Goal: Task Accomplishment & Management: Manage account settings

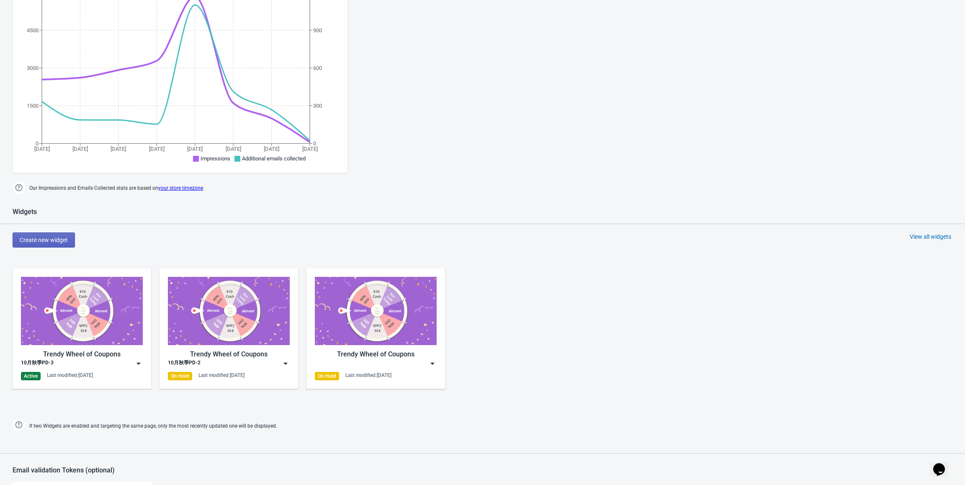
scroll to position [293, 0]
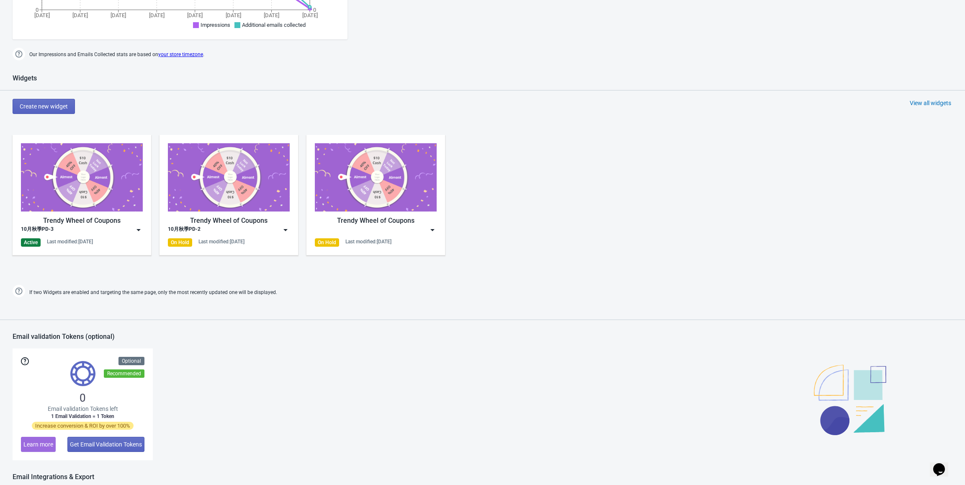
click at [139, 230] on img at bounding box center [138, 230] width 8 height 8
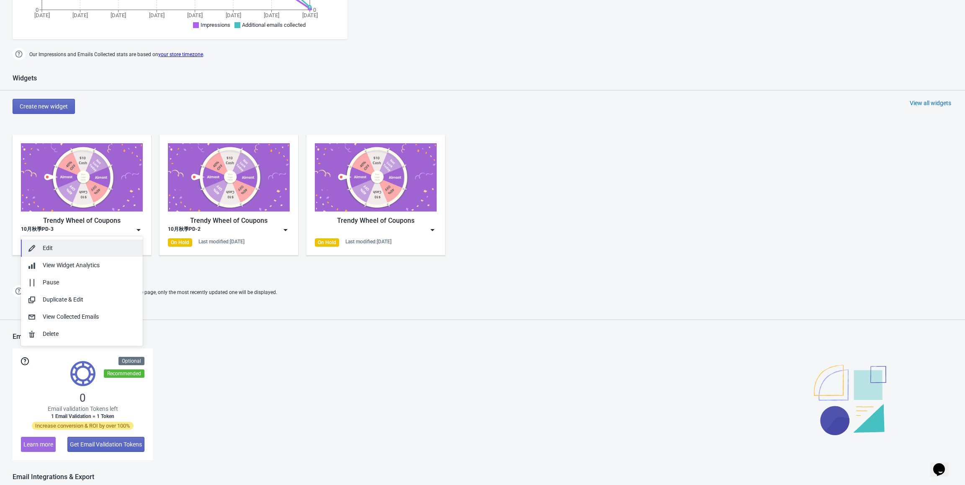
click at [74, 252] on div "Edit" at bounding box center [89, 248] width 93 height 9
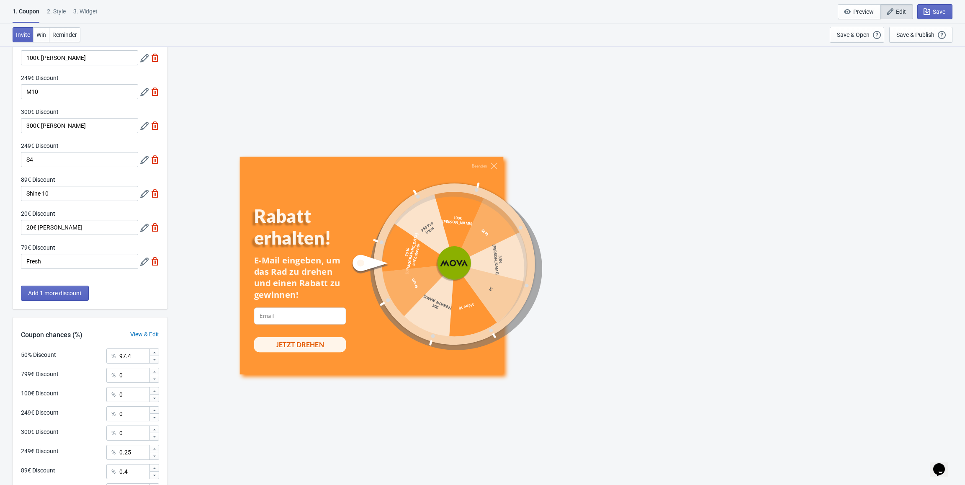
scroll to position [126, 0]
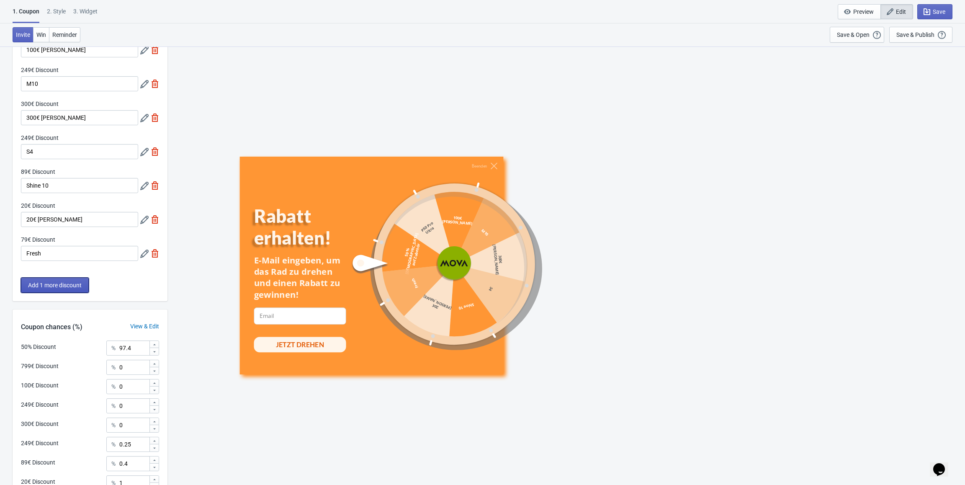
click at [69, 286] on span "Add 1 more discount" at bounding box center [55, 285] width 54 height 7
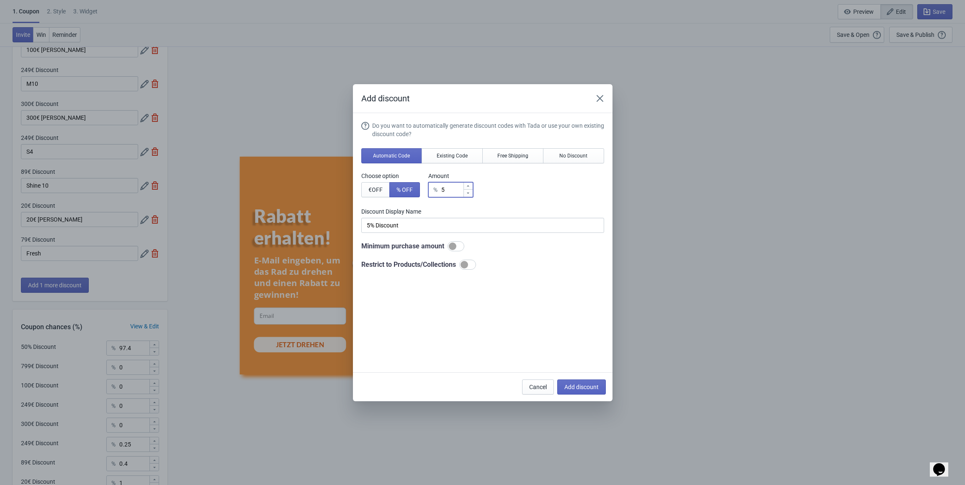
click at [457, 189] on input "5" at bounding box center [452, 189] width 22 height 15
click at [362, 188] on button "€ OFF" at bounding box center [375, 189] width 28 height 15
type input "5€ Discount"
click at [449, 188] on input "5" at bounding box center [451, 189] width 23 height 15
type input "50"
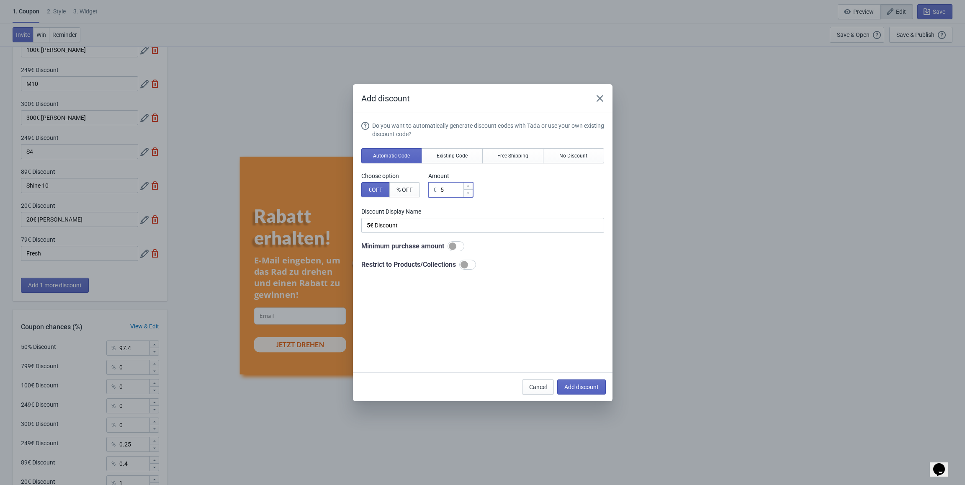
type input "50€ Discount"
type input "50"
click at [410, 221] on input "50€ Discount" at bounding box center [482, 225] width 243 height 15
click at [408, 223] on input "50€ Discount" at bounding box center [482, 225] width 243 height 15
click at [405, 223] on input "50€ Discount" at bounding box center [482, 225] width 243 height 15
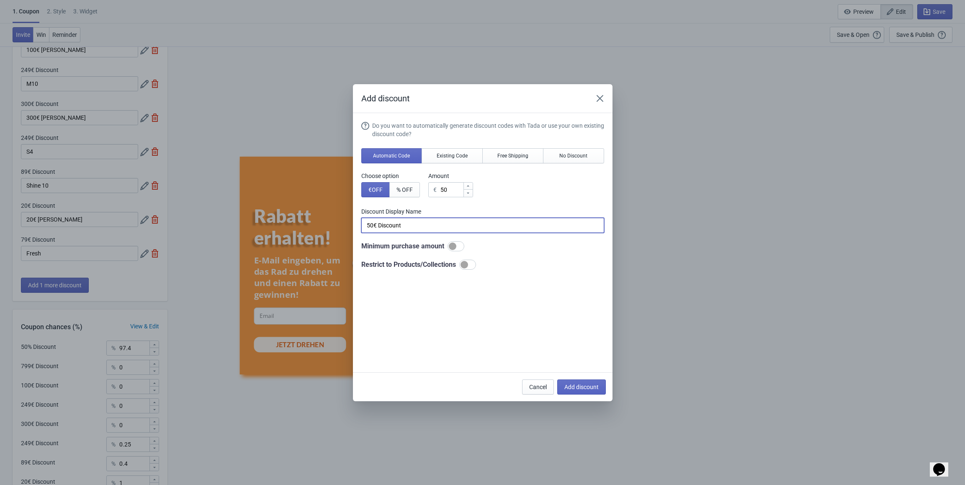
drag, startPoint x: 410, startPoint y: 227, endPoint x: 338, endPoint y: 225, distance: 72.1
click at [338, 225] on div "Add discount Do you want to automatically generate discount codes with Tada or …" at bounding box center [482, 242] width 965 height 317
paste input "€ Gutschein für Rasenmäher"
drag, startPoint x: 416, startPoint y: 225, endPoint x: 473, endPoint y: 223, distance: 57.0
click at [473, 223] on input "50 € Gutschein für Rasenmäher" at bounding box center [482, 225] width 243 height 15
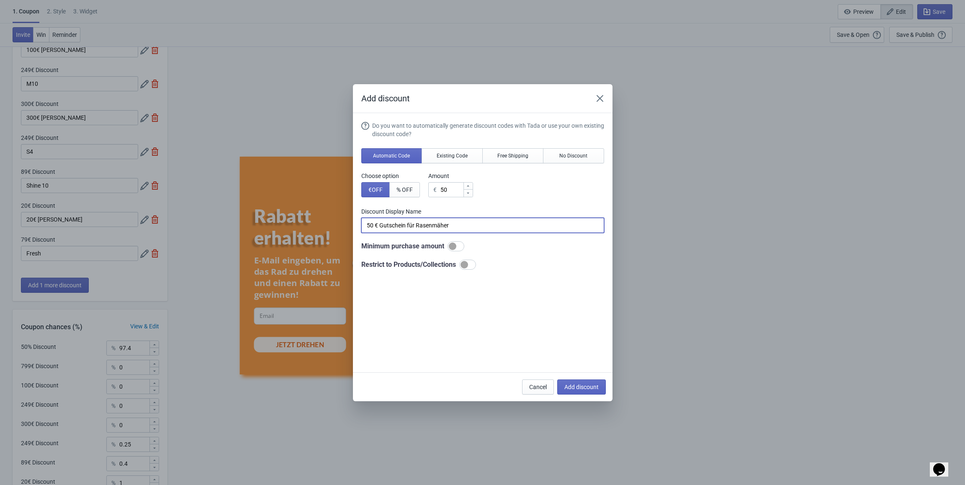
paste input "Mährobot"
drag, startPoint x: 479, startPoint y: 223, endPoint x: 327, endPoint y: 222, distance: 152.0
click at [327, 222] on div "Add discount Do you want to automatically generate discount codes with Tada or …" at bounding box center [482, 242] width 965 height 317
type input "50 € Gutschein für Mähroboter"
click at [463, 221] on input "50 € Gutschein für Mähroboter" at bounding box center [482, 225] width 243 height 15
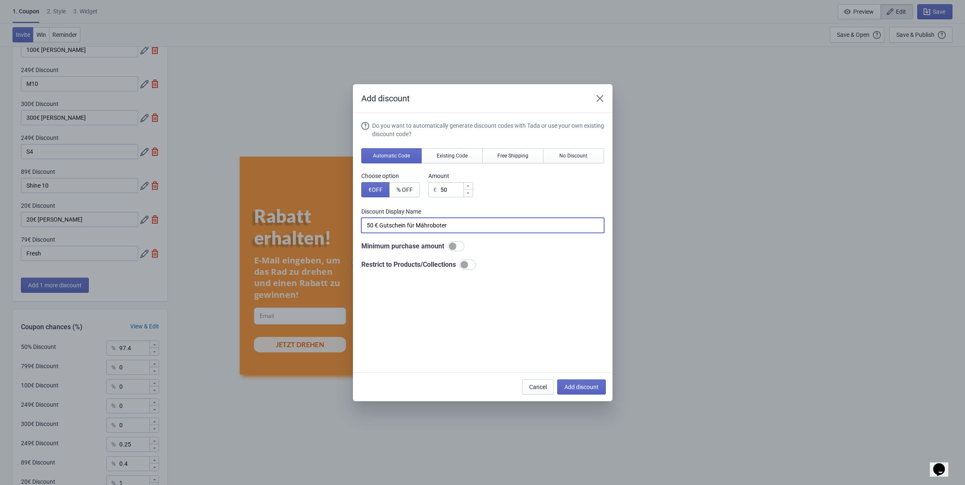
click at [471, 265] on div at bounding box center [467, 265] width 17 height 10
checkbox input "true"
click at [376, 285] on span "Products" at bounding box center [381, 285] width 24 height 7
click at [407, 307] on span "Select product to include" at bounding box center [401, 309] width 64 height 7
click at [587, 389] on span "Add discount" at bounding box center [582, 387] width 34 height 7
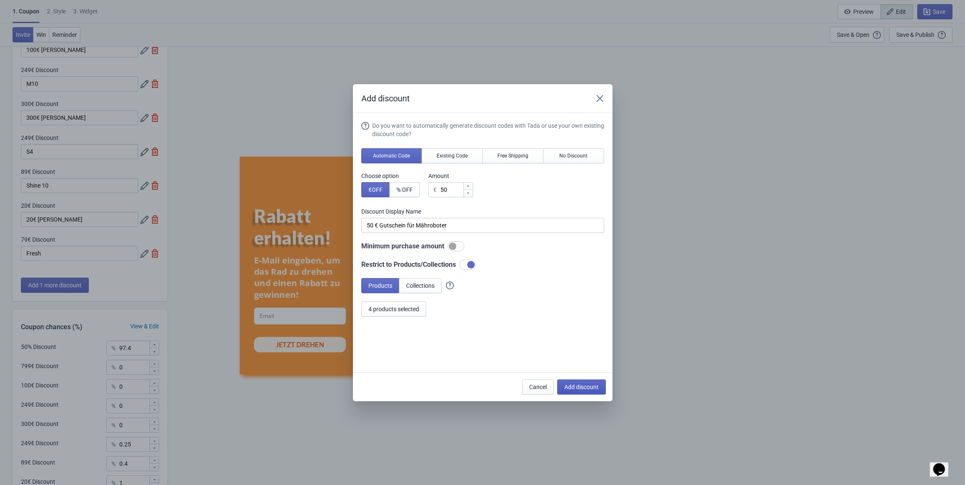
type input "10"
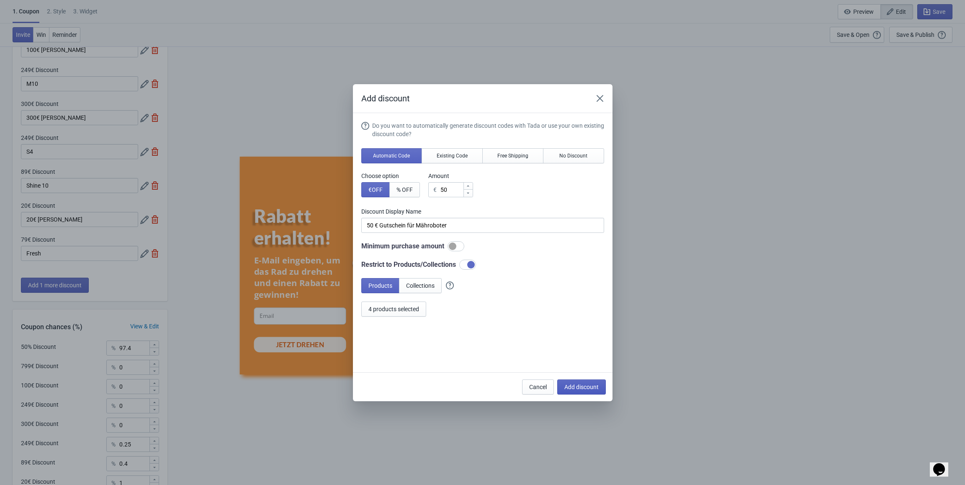
type input "10"
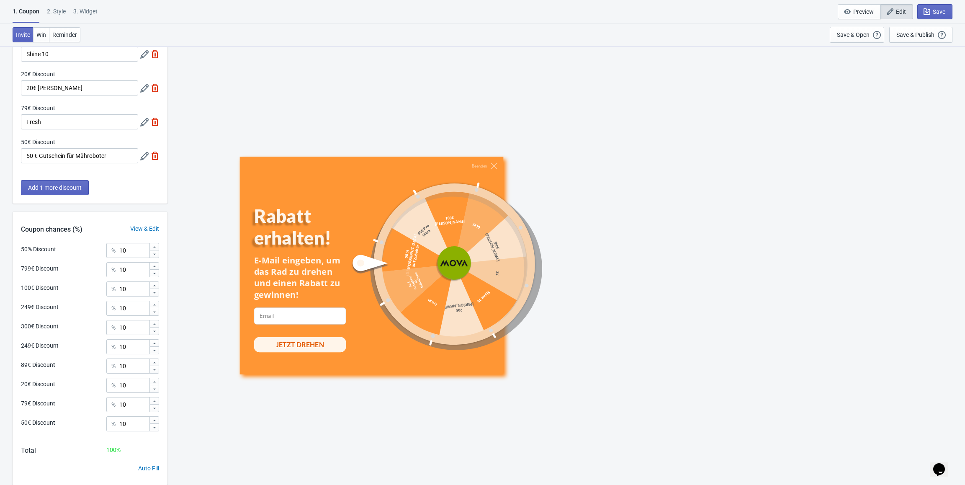
scroll to position [281, 0]
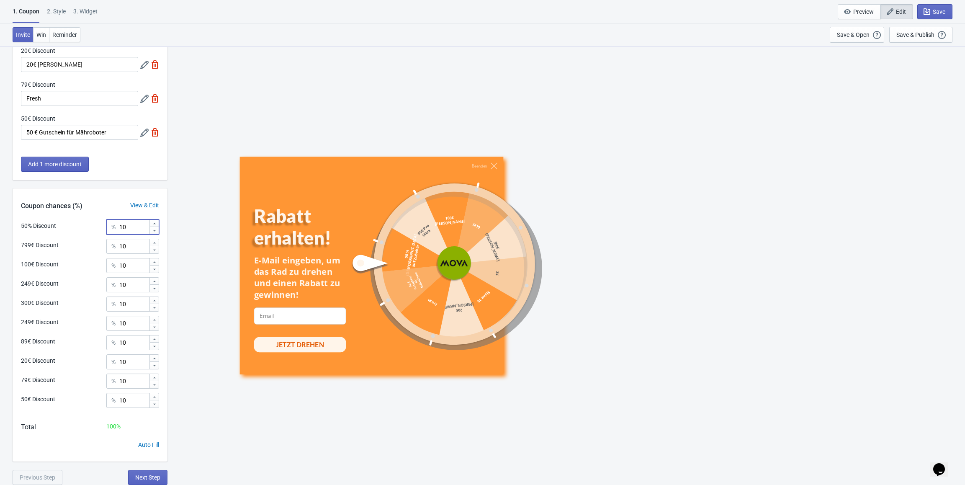
click at [132, 222] on input "10" at bounding box center [134, 226] width 30 height 15
drag, startPoint x: 131, startPoint y: 223, endPoint x: 112, endPoint y: 224, distance: 18.9
click at [112, 224] on div "% 10" at bounding box center [132, 226] width 53 height 15
type input "97.2"
click at [128, 244] on input "10" at bounding box center [134, 246] width 30 height 15
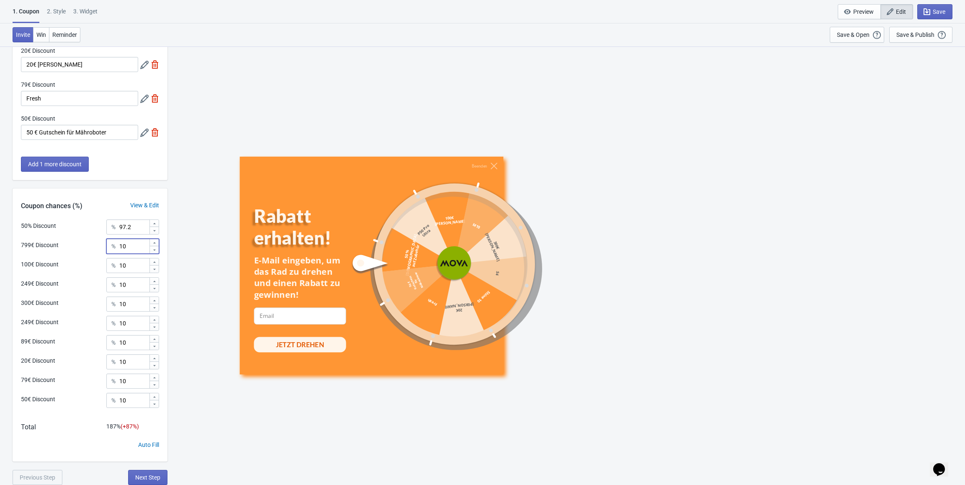
drag, startPoint x: 129, startPoint y: 245, endPoint x: 113, endPoint y: 245, distance: 15.9
click at [113, 245] on div "% 10" at bounding box center [132, 246] width 53 height 15
type input "0.1"
click at [141, 268] on input "10" at bounding box center [134, 265] width 30 height 15
type input "1"
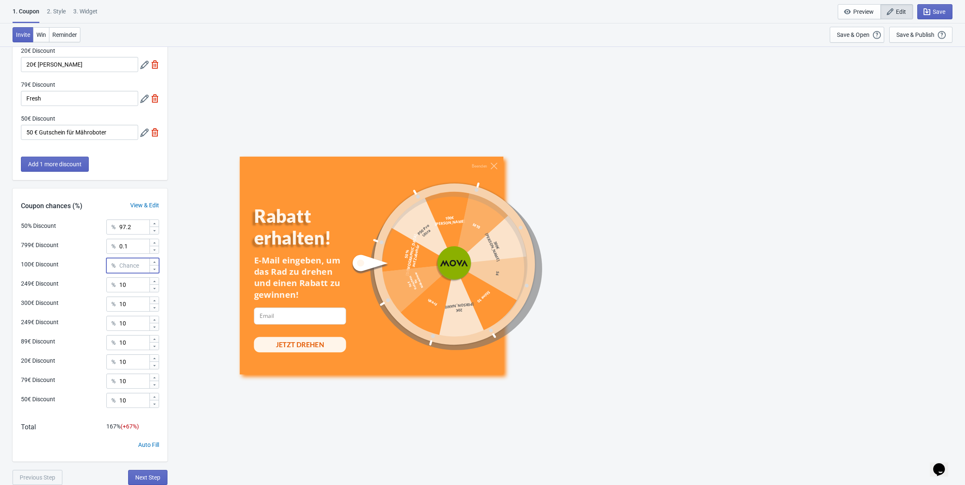
type input "0"
click at [137, 284] on input "10" at bounding box center [134, 284] width 30 height 15
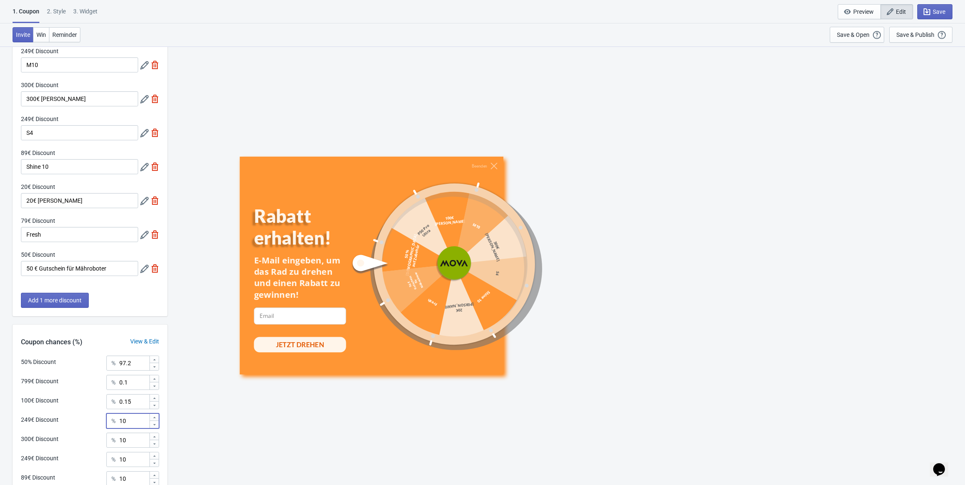
scroll to position [197, 0]
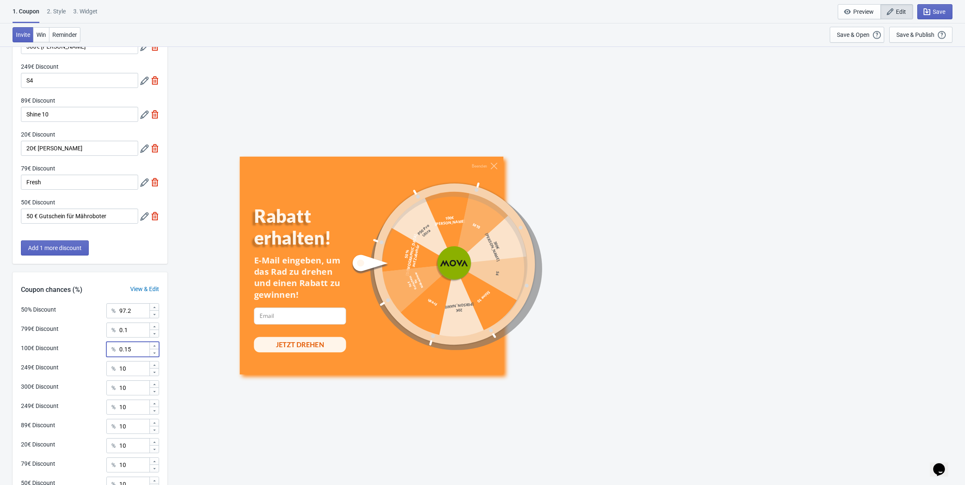
click at [136, 345] on input "0.15" at bounding box center [134, 349] width 30 height 15
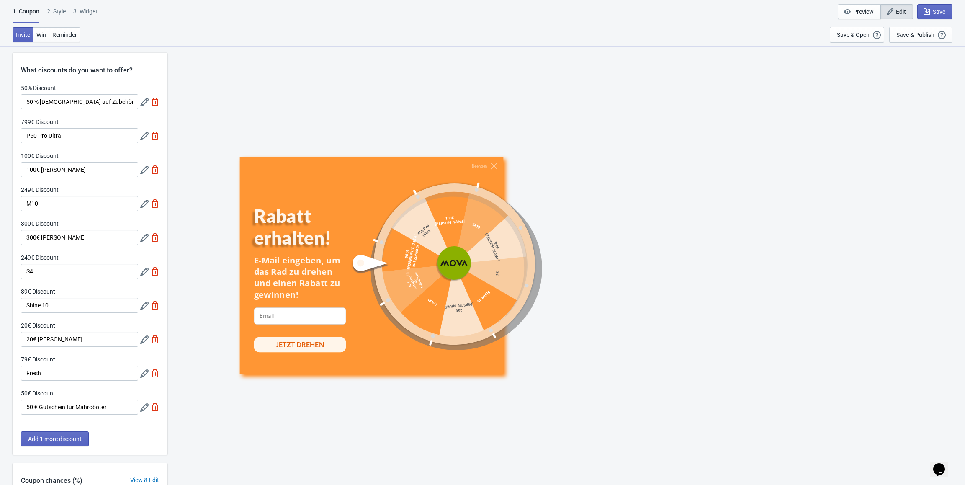
scroll to position [0, 0]
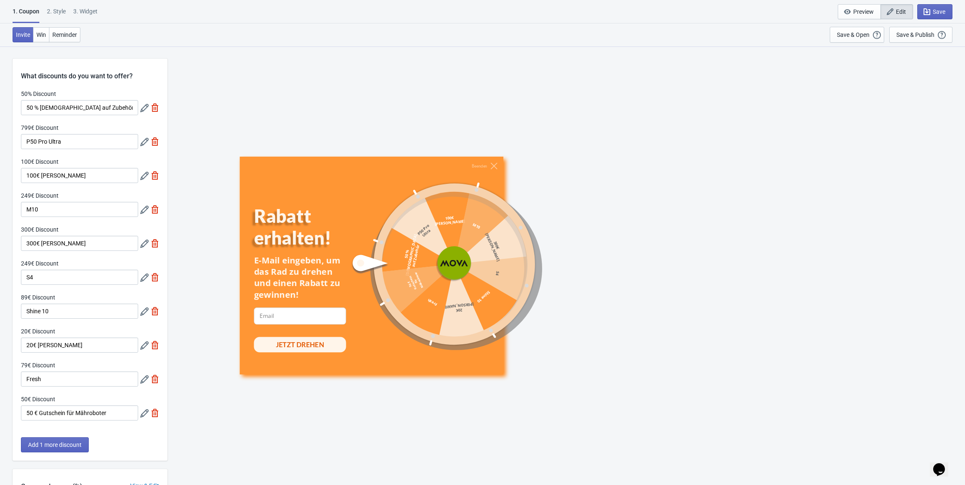
click at [143, 177] on icon at bounding box center [144, 176] width 8 height 8
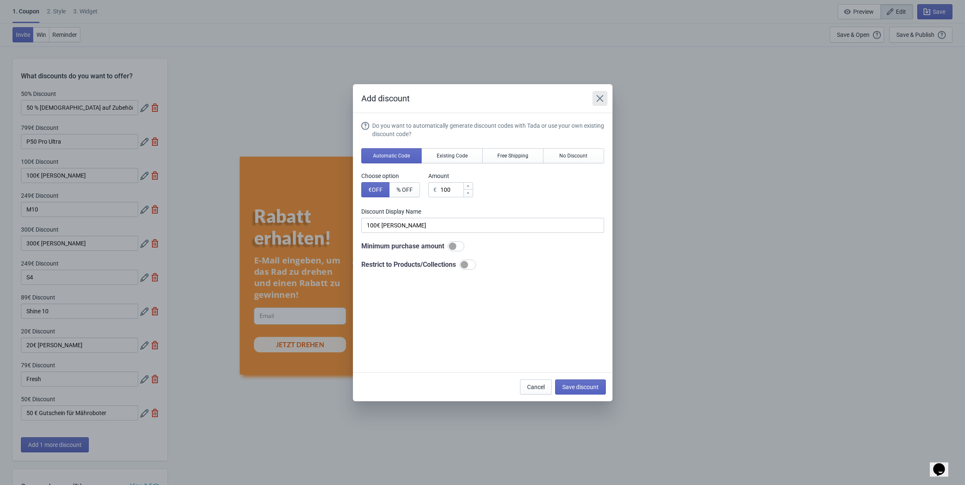
click at [601, 100] on icon "Close" at bounding box center [600, 98] width 8 height 8
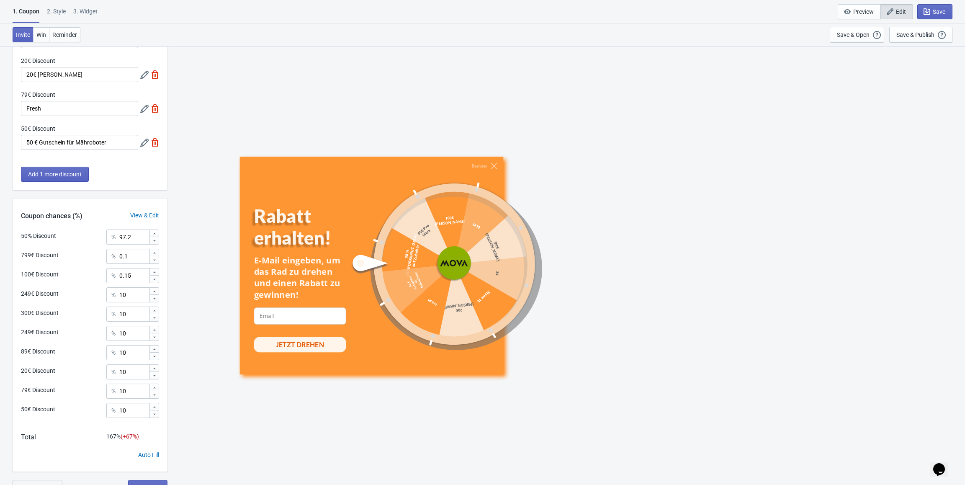
scroll to position [281, 0]
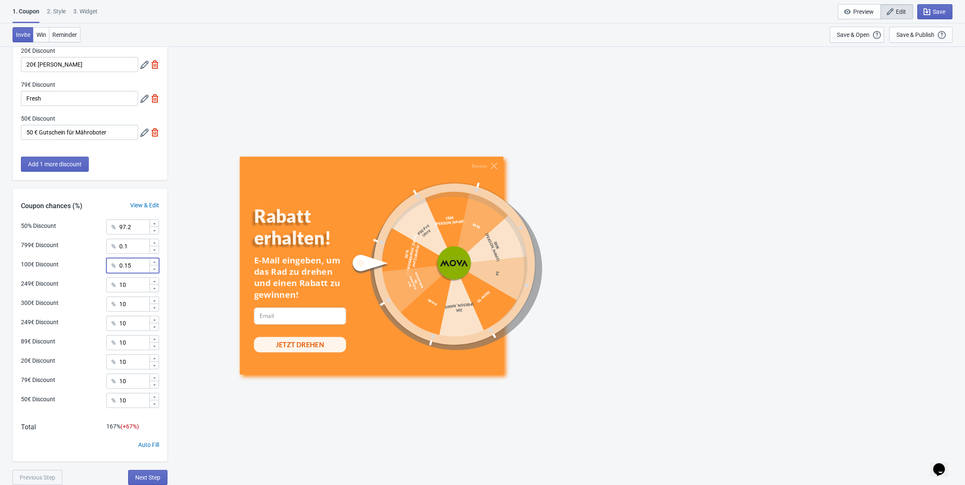
click at [137, 266] on input "0.15" at bounding box center [134, 265] width 30 height 15
type input "0.8"
click at [137, 287] on input "10" at bounding box center [134, 284] width 30 height 15
type input "1"
type input "0.2"
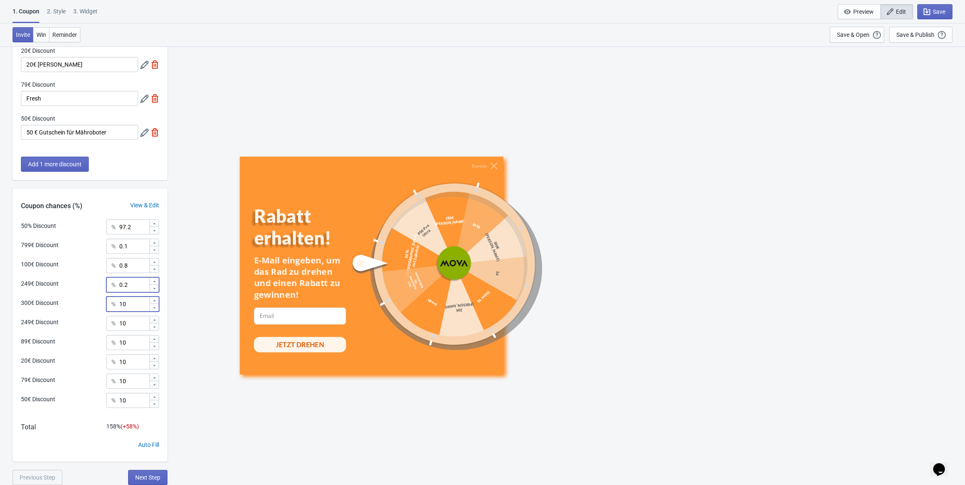
click at [137, 305] on input "10" at bounding box center [134, 304] width 30 height 15
type input "1"
type input "0.2"
click at [131, 325] on input "10" at bounding box center [134, 323] width 30 height 15
type input "1"
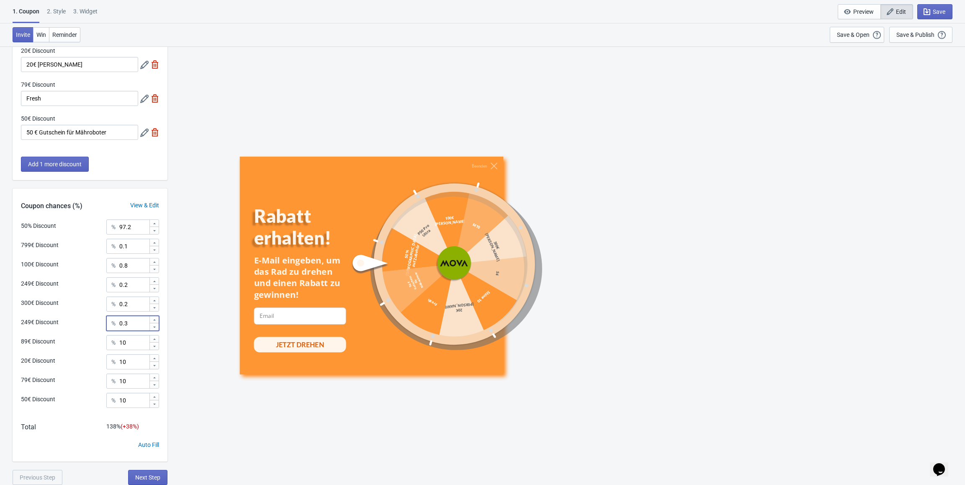
type input "0.3"
click at [136, 345] on input "10" at bounding box center [134, 342] width 30 height 15
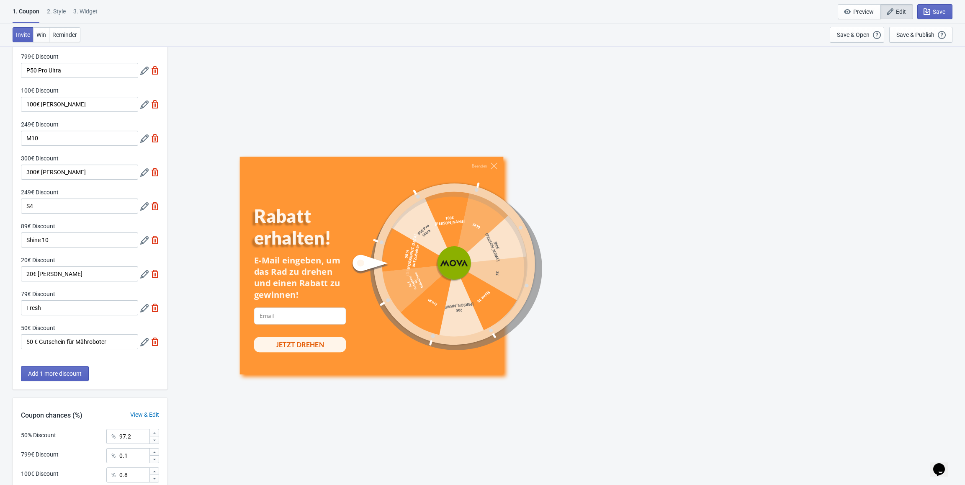
scroll to position [84, 0]
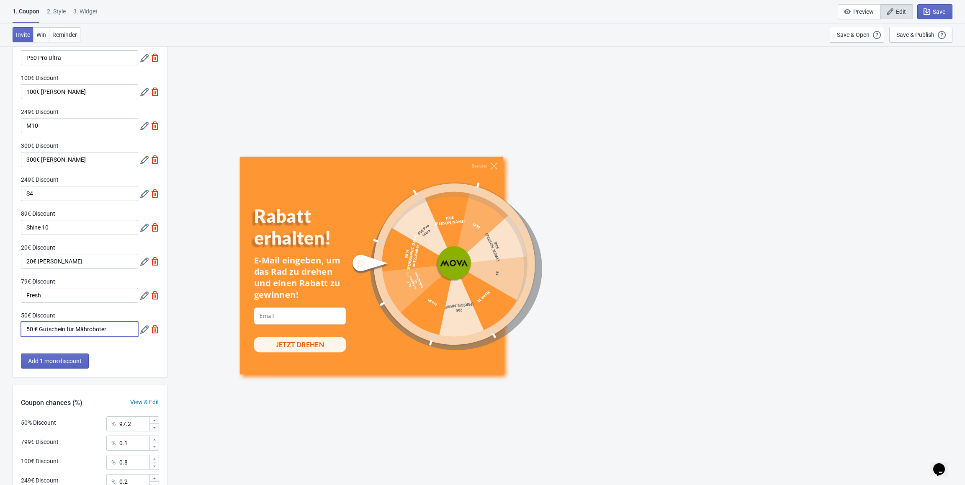
drag, startPoint x: 109, startPoint y: 329, endPoint x: 12, endPoint y: 330, distance: 97.2
click at [12, 330] on div "What discounts do you want to offer? 50% Discount 50 % Rabatt auf Zubehör 799€ …" at bounding box center [482, 322] width 965 height 720
click at [188, 283] on div "Beenden Rabatt erhalten! E-Mail eingeben, um das Rad zu drehen und einen Rabatt…" at bounding box center [566, 265] width 789 height 439
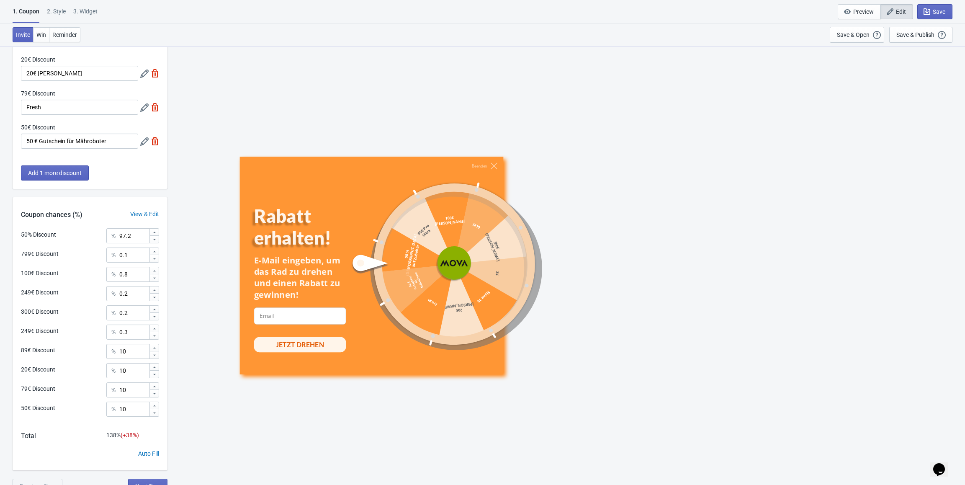
scroll to position [281, 0]
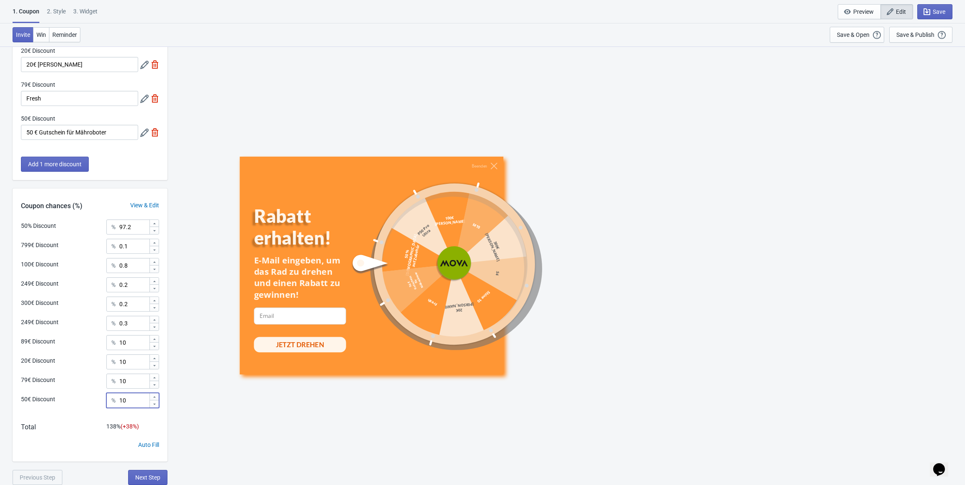
click at [132, 400] on input "10" at bounding box center [134, 400] width 30 height 15
type input "1"
type input "0.5"
click at [132, 382] on input "10" at bounding box center [134, 381] width 30 height 15
type input "1"
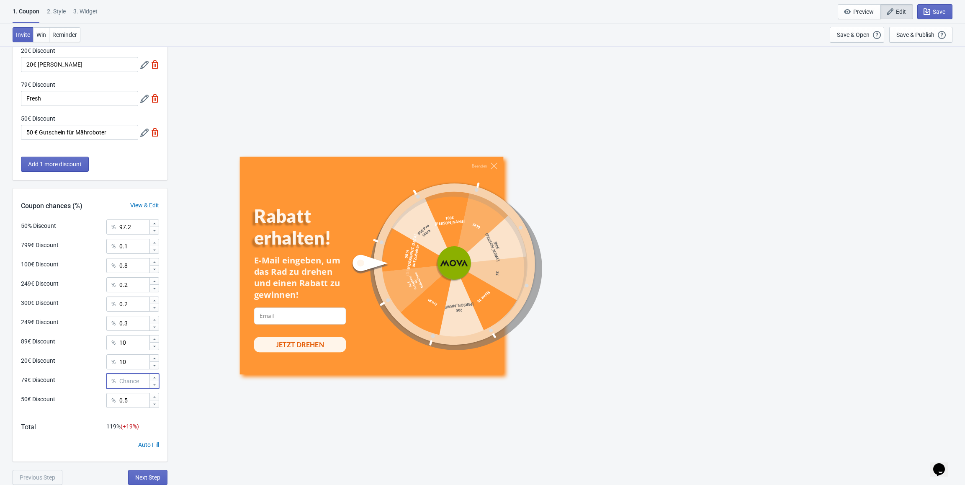
type input "0"
type input "1.1"
click at [130, 363] on input "10" at bounding box center [134, 361] width 30 height 15
type input "1"
type input "2.1"
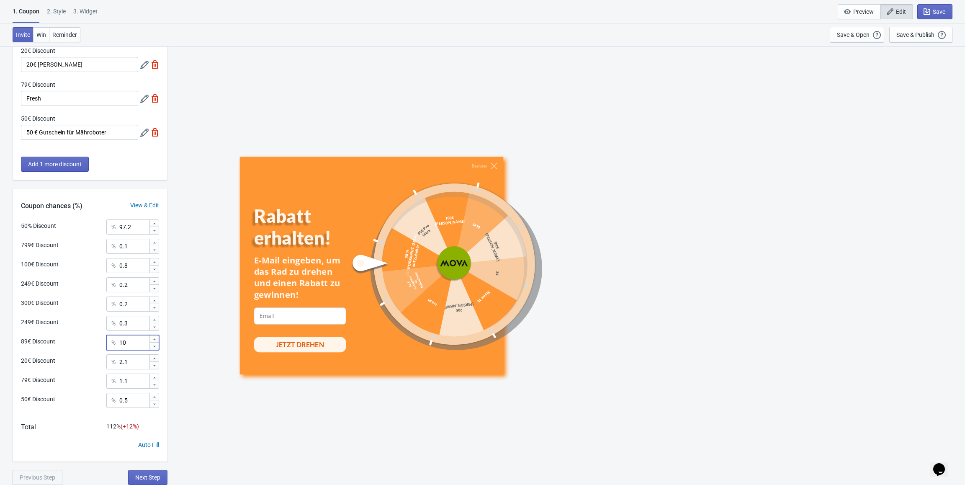
click at [132, 342] on input "10" at bounding box center [134, 342] width 30 height 15
type input "1"
type input "0.4"
click at [85, 421] on div "50% Discount % 97.2 799€ Discount % 0.1 100€ Discount % 0.8 249€ Discount % 0.2…" at bounding box center [90, 340] width 155 height 242
click at [124, 225] on input "97.2" at bounding box center [134, 226] width 30 height 15
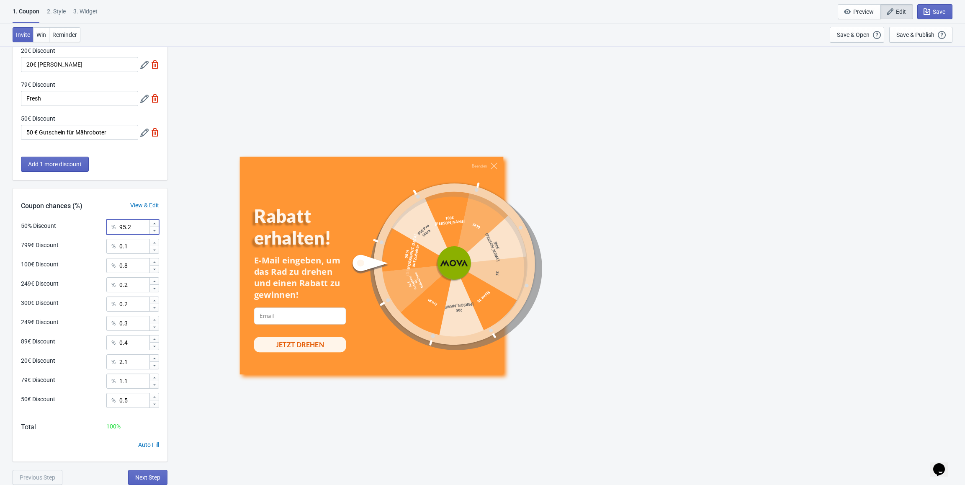
type input "95.2"
click at [81, 394] on div "50€ Discount % 0.5" at bounding box center [90, 403] width 138 height 21
click at [933, 11] on span "Save" at bounding box center [939, 11] width 13 height 7
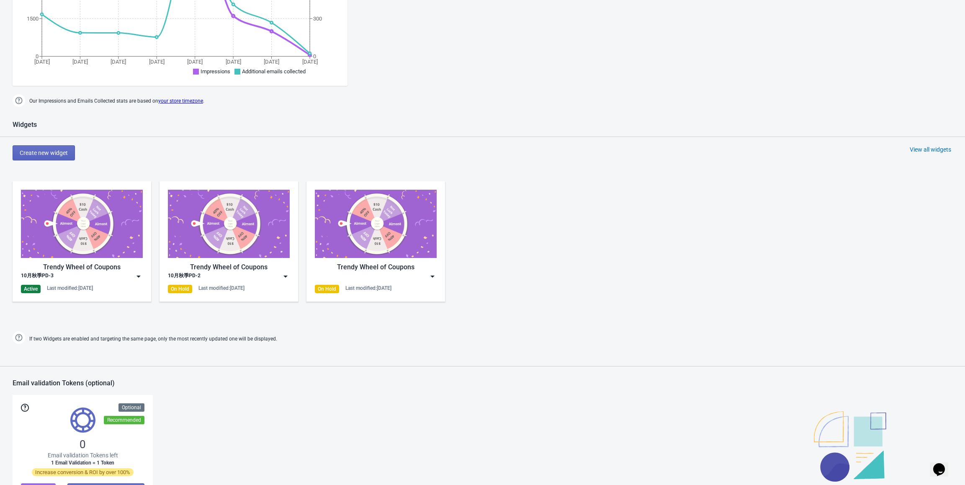
scroll to position [251, 0]
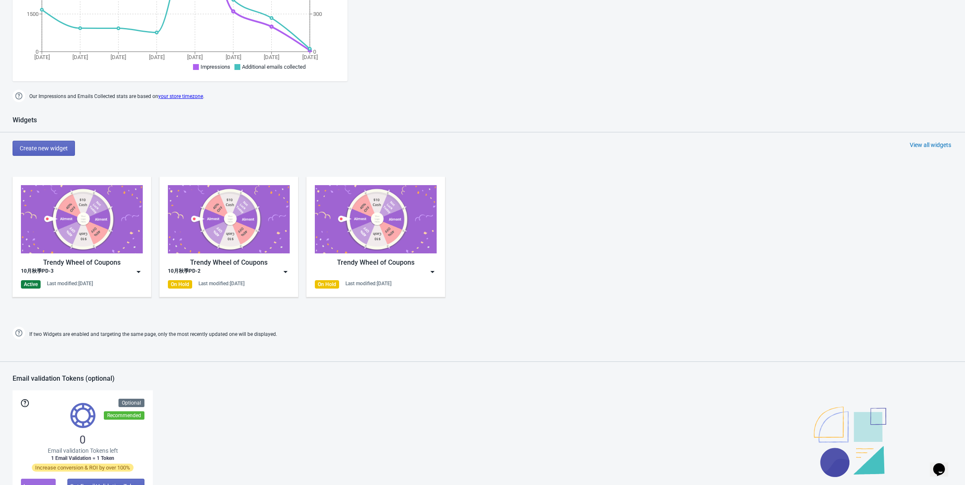
click at [137, 271] on img at bounding box center [138, 272] width 8 height 8
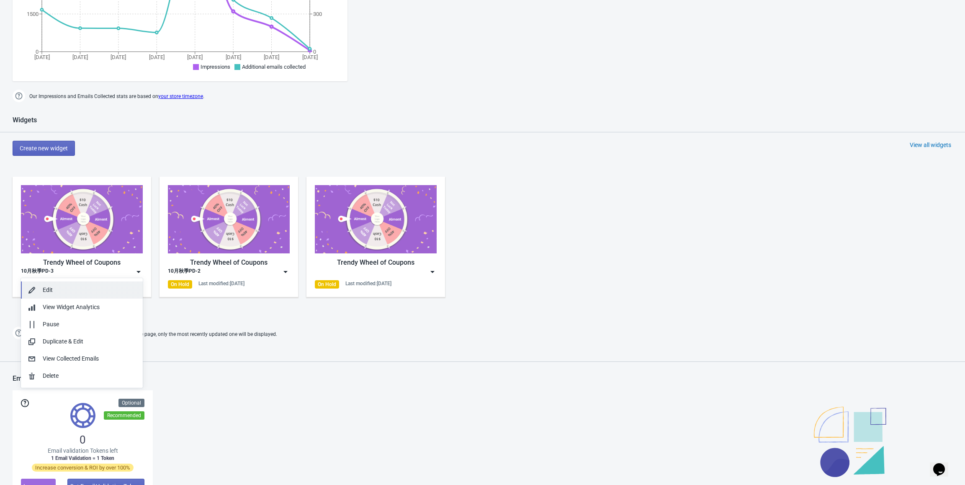
click at [77, 294] on div "Edit" at bounding box center [89, 290] width 93 height 9
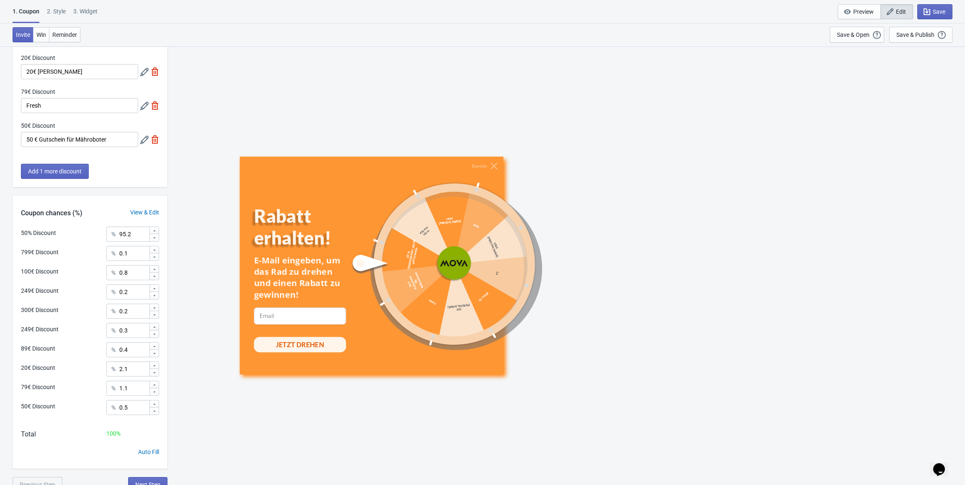
scroll to position [281, 0]
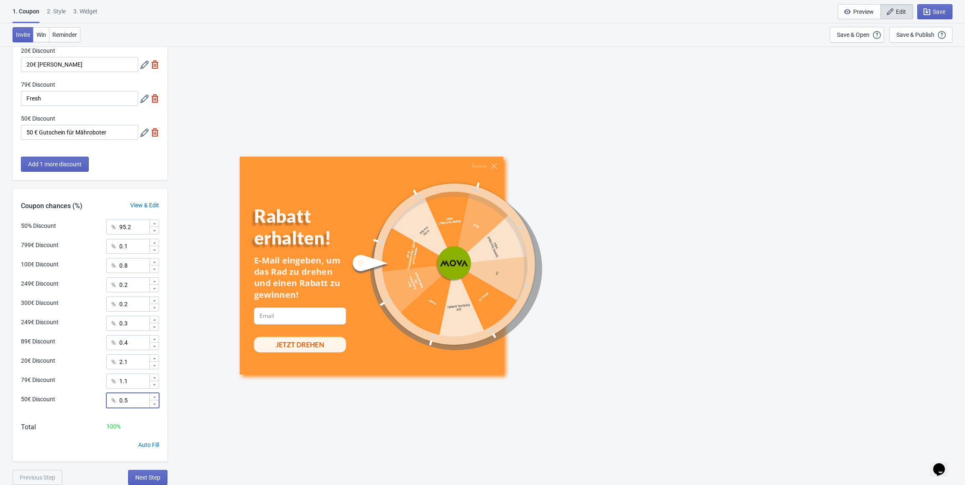
click at [135, 399] on input "0.5" at bounding box center [134, 400] width 30 height 15
type input "0"
type input "1"
click at [132, 369] on input "2.1" at bounding box center [134, 361] width 30 height 15
click at [134, 268] on input "0.8" at bounding box center [134, 265] width 30 height 15
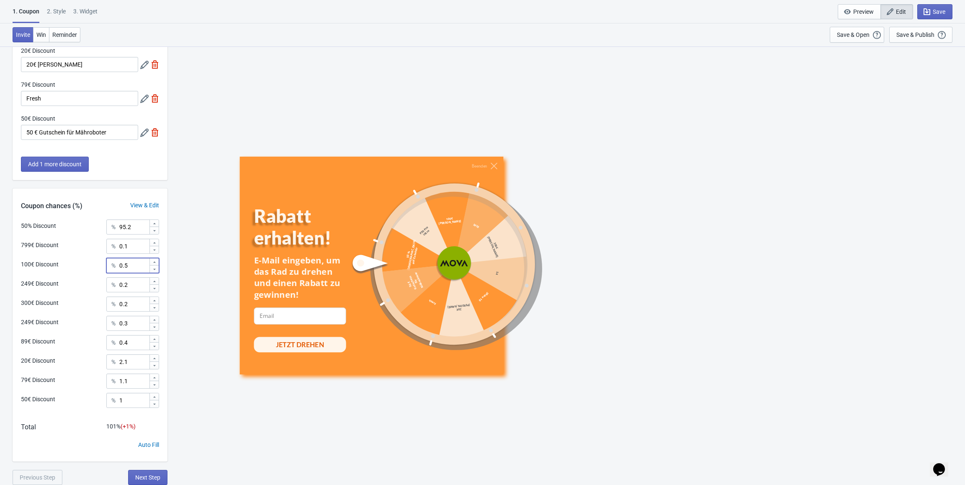
type input "0.5"
click at [89, 320] on div "249€ Discount % 0.3" at bounding box center [90, 321] width 138 height 11
click at [121, 361] on input "2.1" at bounding box center [134, 361] width 30 height 15
click at [120, 379] on input "1.1" at bounding box center [134, 381] width 30 height 15
drag, startPoint x: 133, startPoint y: 382, endPoint x: 112, endPoint y: 383, distance: 20.5
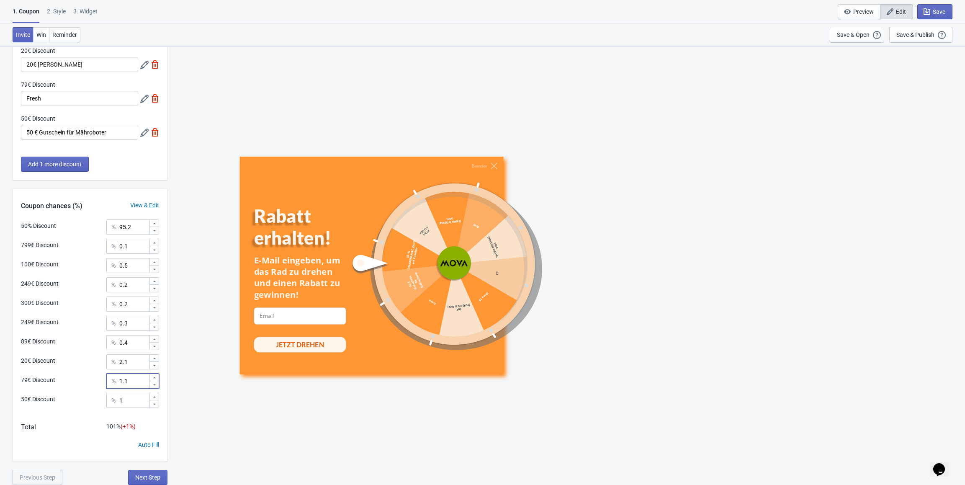
click at [112, 383] on div "% 1.1" at bounding box center [132, 381] width 53 height 15
type input "0.8"
click at [77, 399] on div "50€ Discount % 1" at bounding box center [90, 403] width 138 height 21
click at [938, 17] on button "Save" at bounding box center [935, 11] width 35 height 15
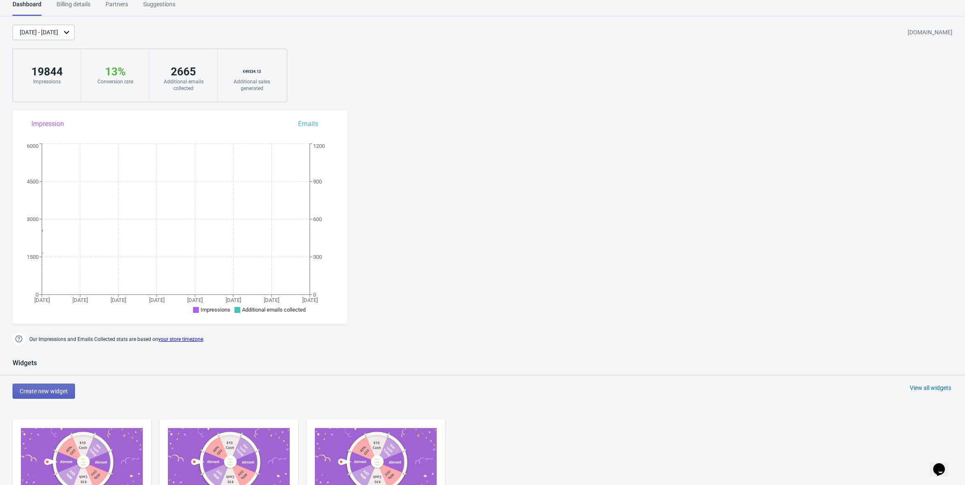
scroll to position [243, 0]
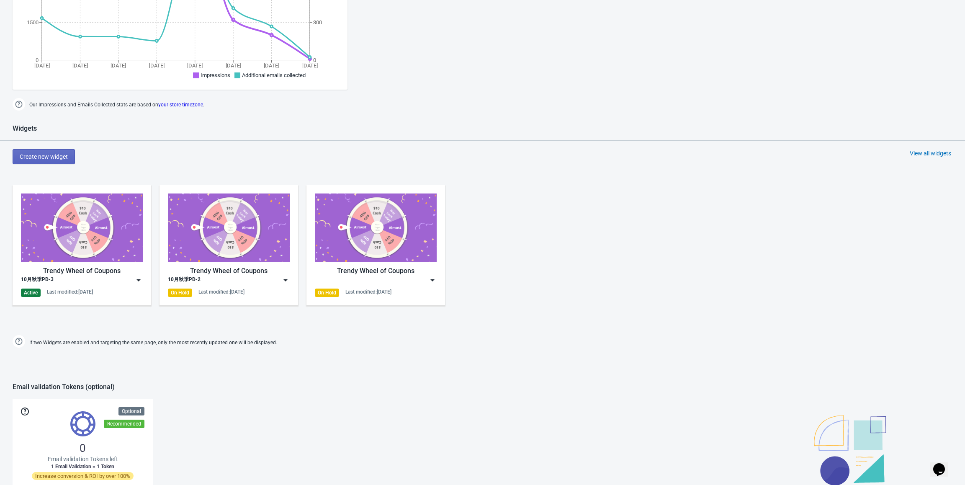
click at [141, 276] on img at bounding box center [138, 280] width 8 height 8
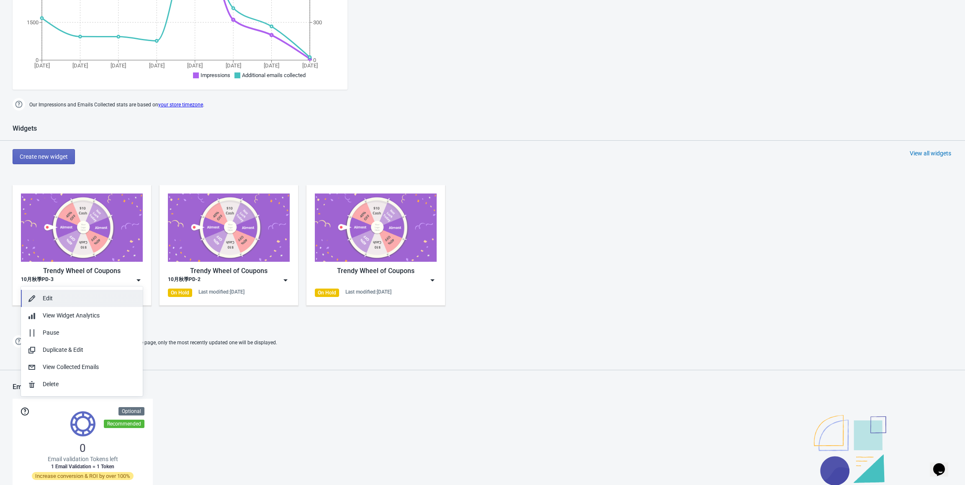
click at [82, 297] on div "Edit" at bounding box center [89, 298] width 93 height 9
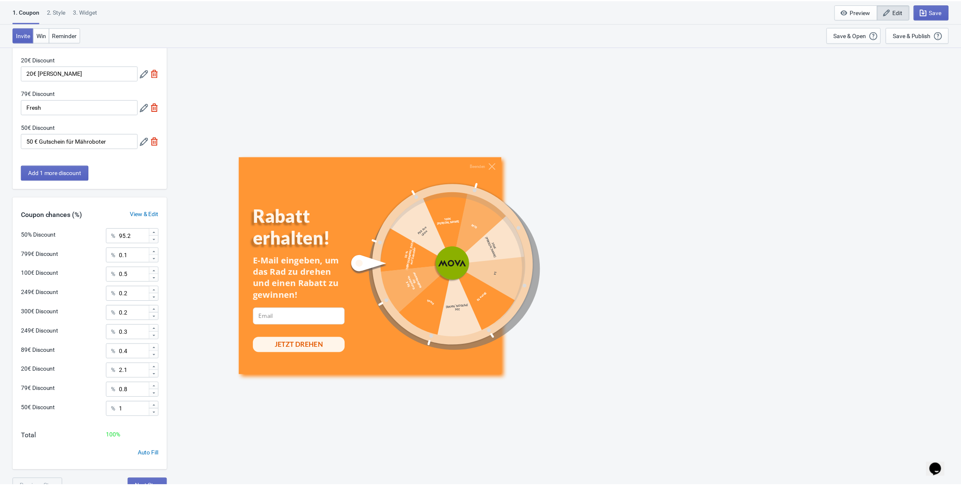
scroll to position [281, 0]
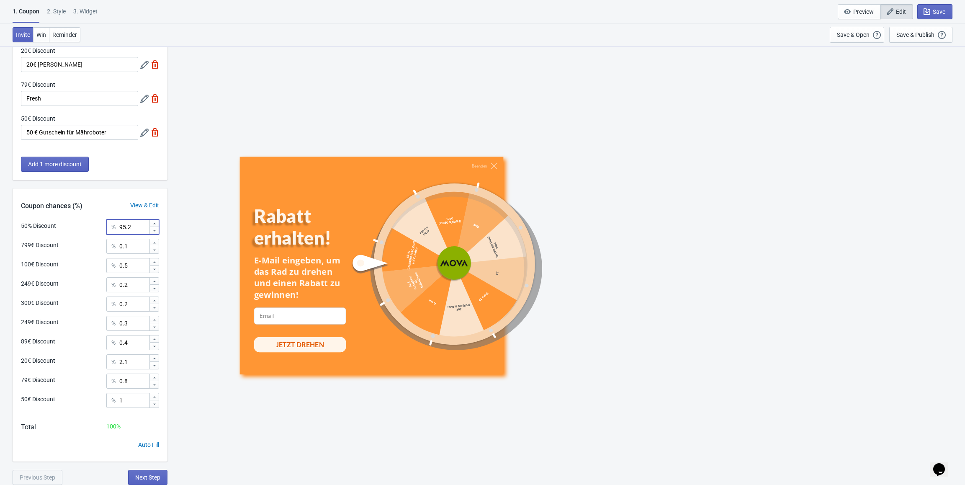
drag, startPoint x: 134, startPoint y: 230, endPoint x: 101, endPoint y: 230, distance: 33.1
click at [101, 230] on div "50% Discount % 95.2" at bounding box center [90, 224] width 138 height 11
drag, startPoint x: 139, startPoint y: 242, endPoint x: 112, endPoint y: 244, distance: 27.3
click at [112, 244] on div "% 0.1" at bounding box center [132, 246] width 53 height 15
drag, startPoint x: 133, startPoint y: 266, endPoint x: 108, endPoint y: 266, distance: 25.6
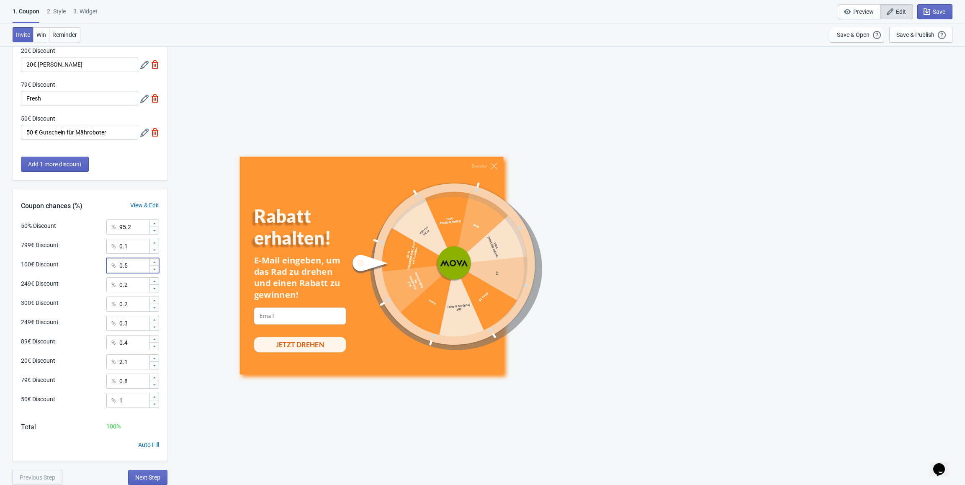
click at [108, 266] on div "% 0.5" at bounding box center [132, 265] width 53 height 15
drag, startPoint x: 129, startPoint y: 285, endPoint x: 109, endPoint y: 285, distance: 20.1
click at [109, 285] on div "% 0.2" at bounding box center [132, 284] width 53 height 15
drag, startPoint x: 134, startPoint y: 305, endPoint x: 108, endPoint y: 305, distance: 26.8
click at [108, 305] on div "% 0.2" at bounding box center [132, 304] width 53 height 15
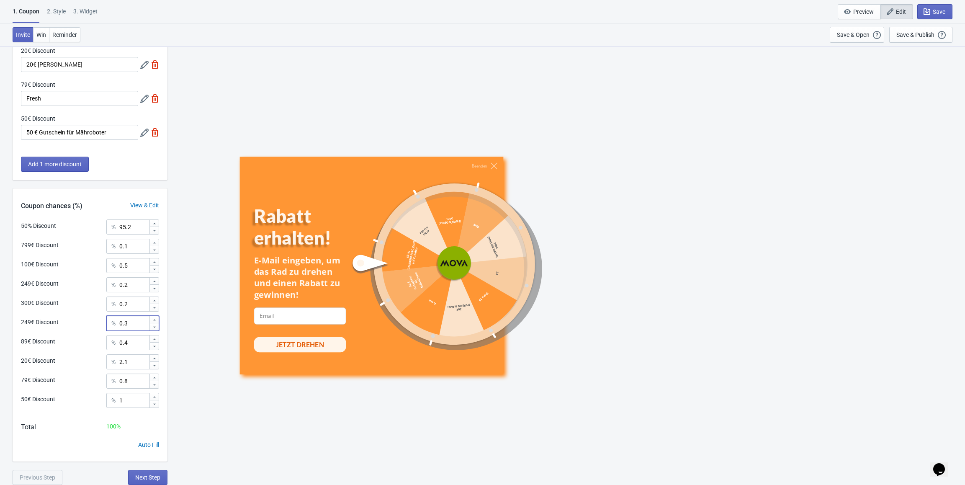
drag, startPoint x: 130, startPoint y: 326, endPoint x: 108, endPoint y: 326, distance: 21.8
click at [108, 326] on div "% 0.3" at bounding box center [132, 323] width 53 height 15
drag, startPoint x: 134, startPoint y: 340, endPoint x: 111, endPoint y: 343, distance: 22.8
click at [111, 343] on div "% 0.4" at bounding box center [132, 342] width 53 height 15
drag, startPoint x: 138, startPoint y: 358, endPoint x: 106, endPoint y: 358, distance: 31.8
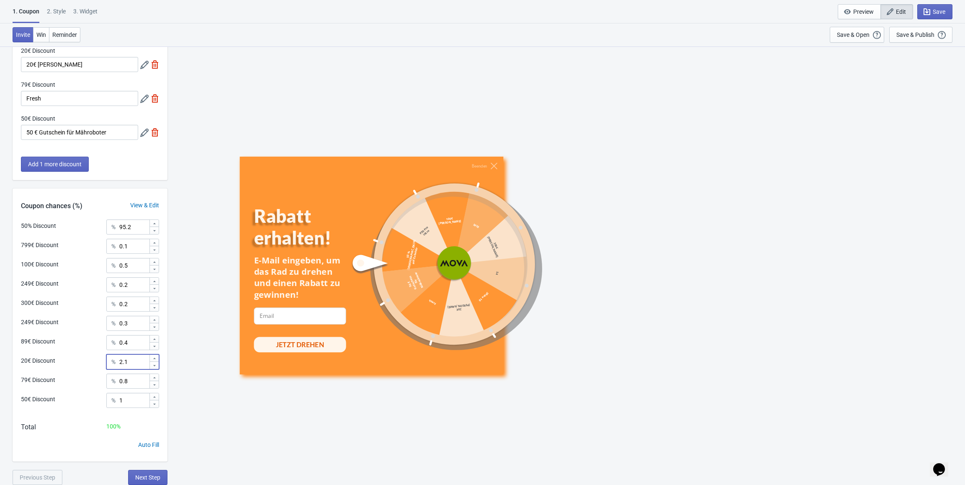
click at [106, 358] on div "20€ Discount % 2.1" at bounding box center [90, 359] width 138 height 11
drag, startPoint x: 132, startPoint y: 379, endPoint x: 108, endPoint y: 379, distance: 23.5
click at [108, 379] on div "% 0.8" at bounding box center [132, 381] width 53 height 15
drag, startPoint x: 128, startPoint y: 402, endPoint x: 110, endPoint y: 402, distance: 18.0
click at [110, 402] on div "% 1" at bounding box center [132, 400] width 53 height 15
